Goal: Navigation & Orientation: Find specific page/section

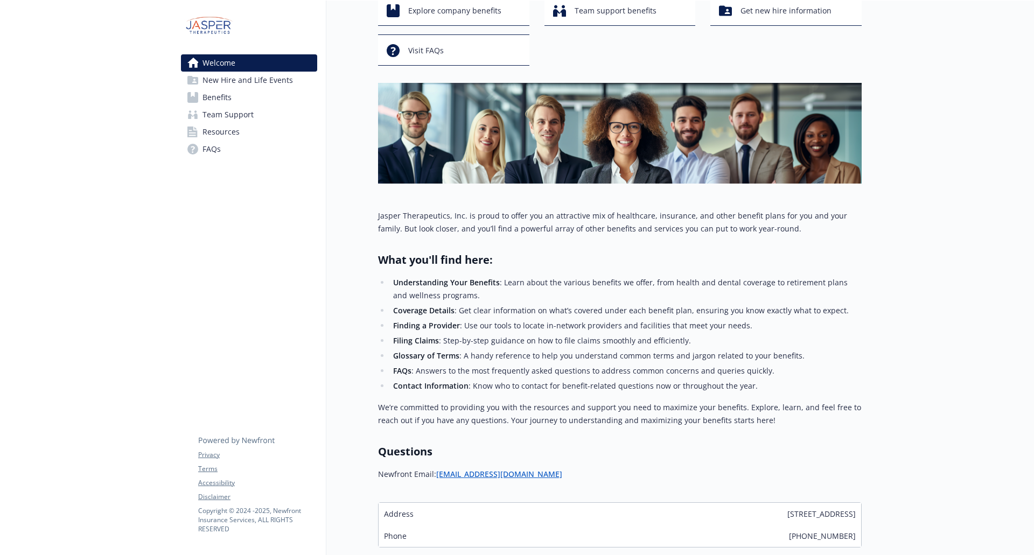
scroll to position [151, 0]
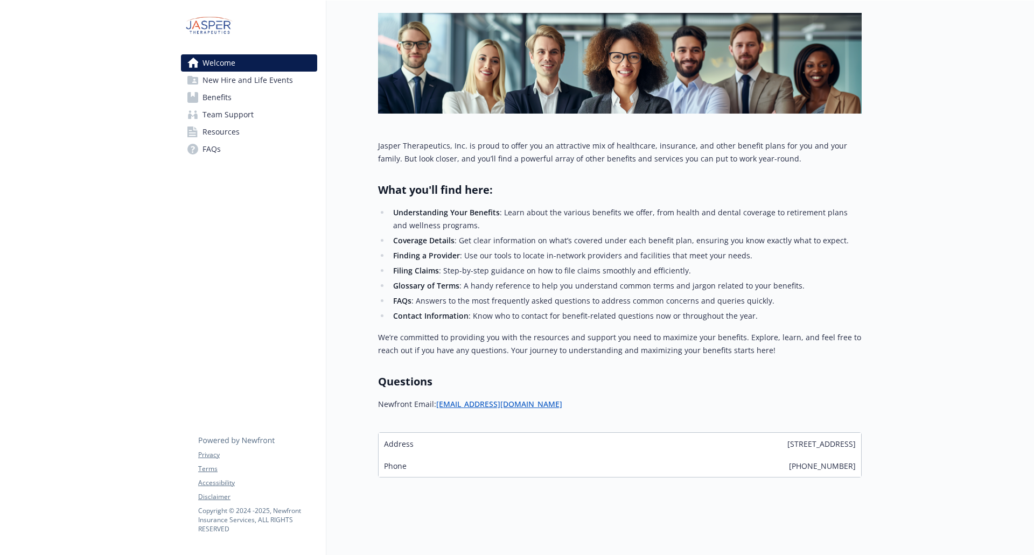
click at [223, 101] on span "Benefits" at bounding box center [216, 97] width 29 height 17
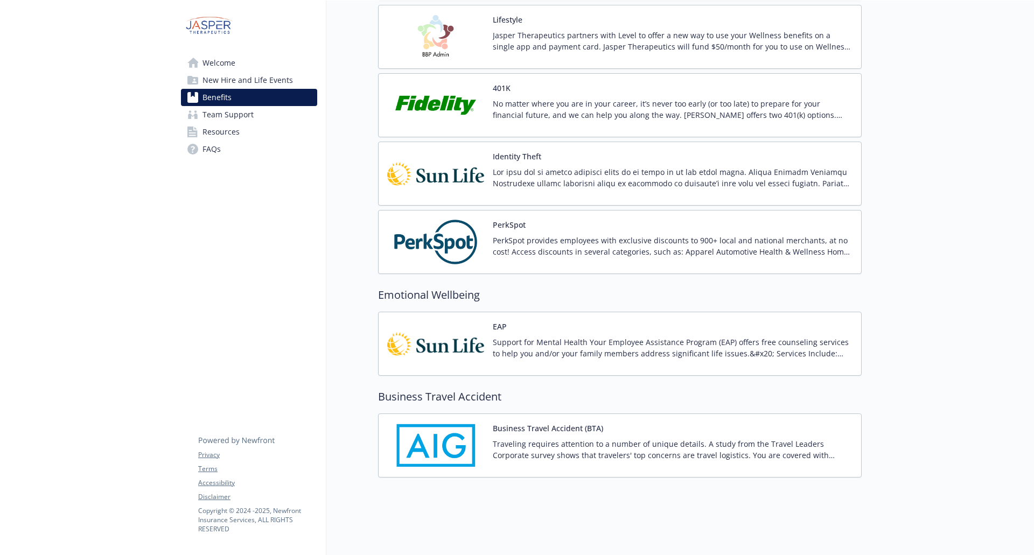
scroll to position [1417, 0]
click at [240, 118] on span "Team Support" at bounding box center [227, 114] width 51 height 17
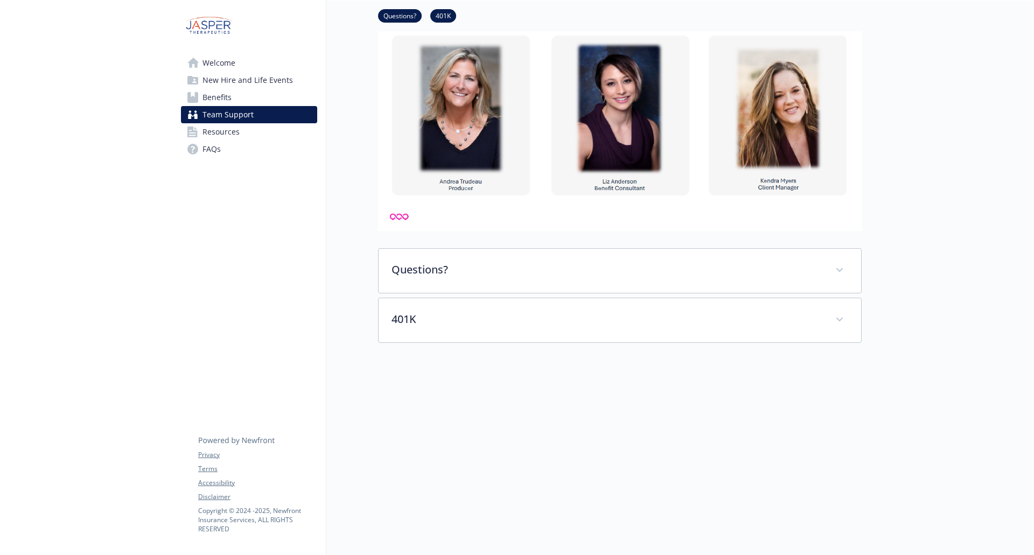
click at [234, 131] on span "Resources" at bounding box center [220, 131] width 37 height 17
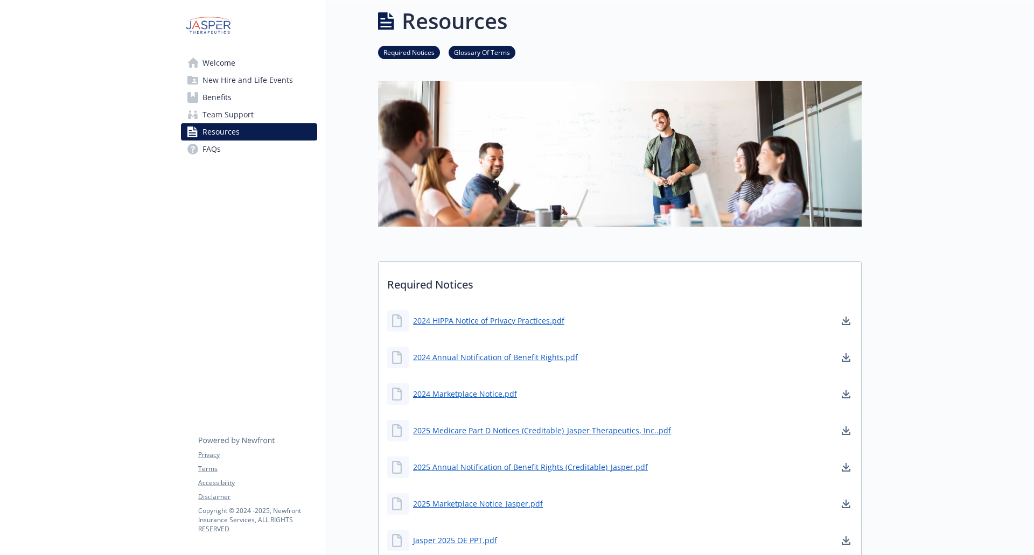
scroll to position [134, 0]
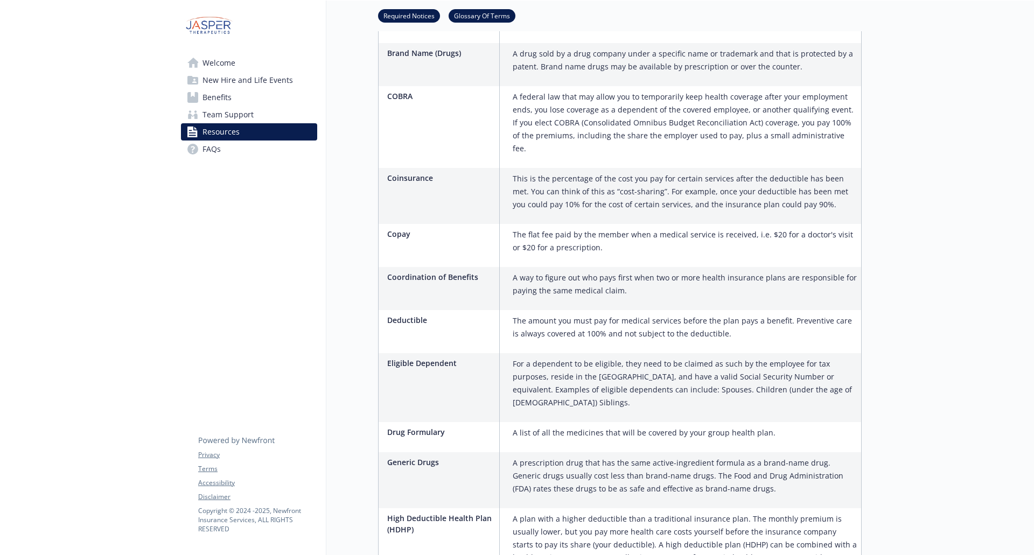
click at [203, 149] on span "FAQs" at bounding box center [211, 149] width 18 height 17
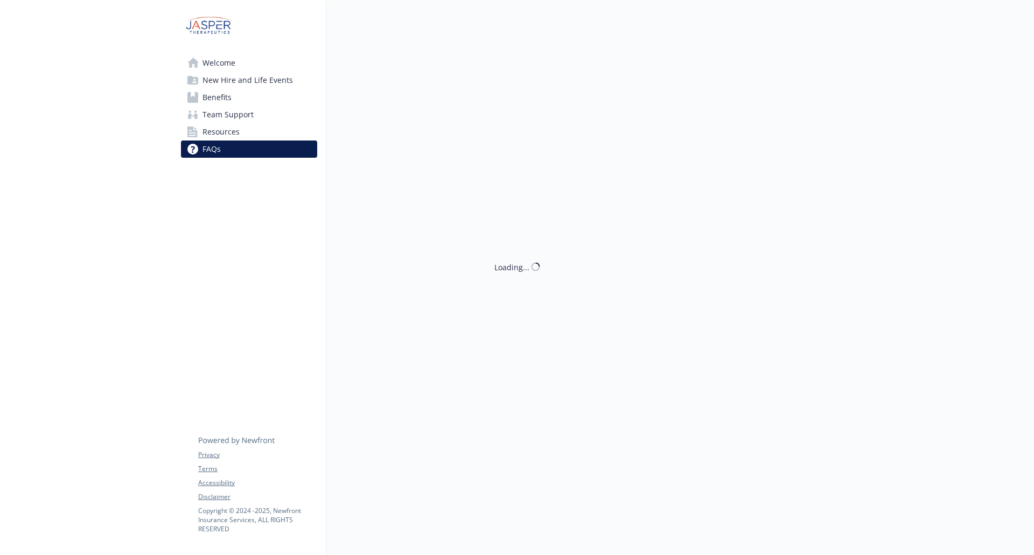
scroll to position [726, 0]
